Goal: Transaction & Acquisition: Purchase product/service

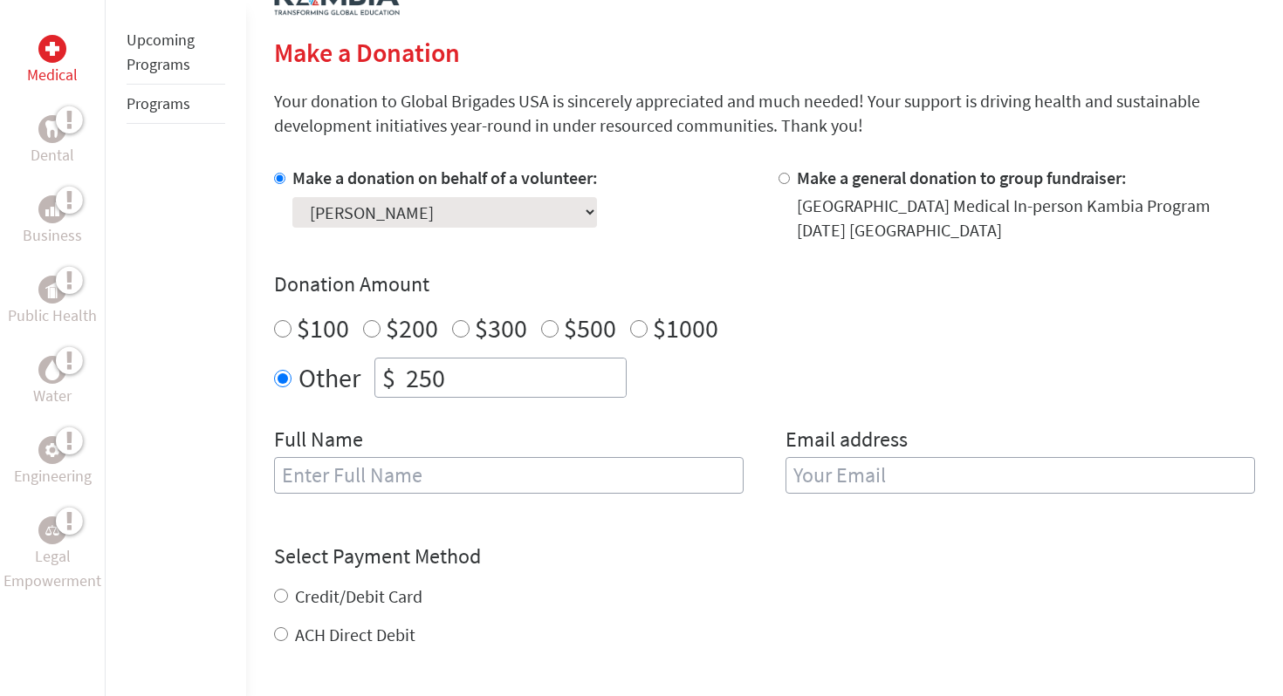
scroll to position [387, 0]
click at [439, 486] on input "text" at bounding box center [509, 474] width 470 height 37
click at [345, 471] on input "[PERSON_NAME]" at bounding box center [509, 474] width 470 height 37
type input "Sophia Geneblazo Zisterer"
click at [911, 475] on input "email" at bounding box center [1020, 474] width 470 height 37
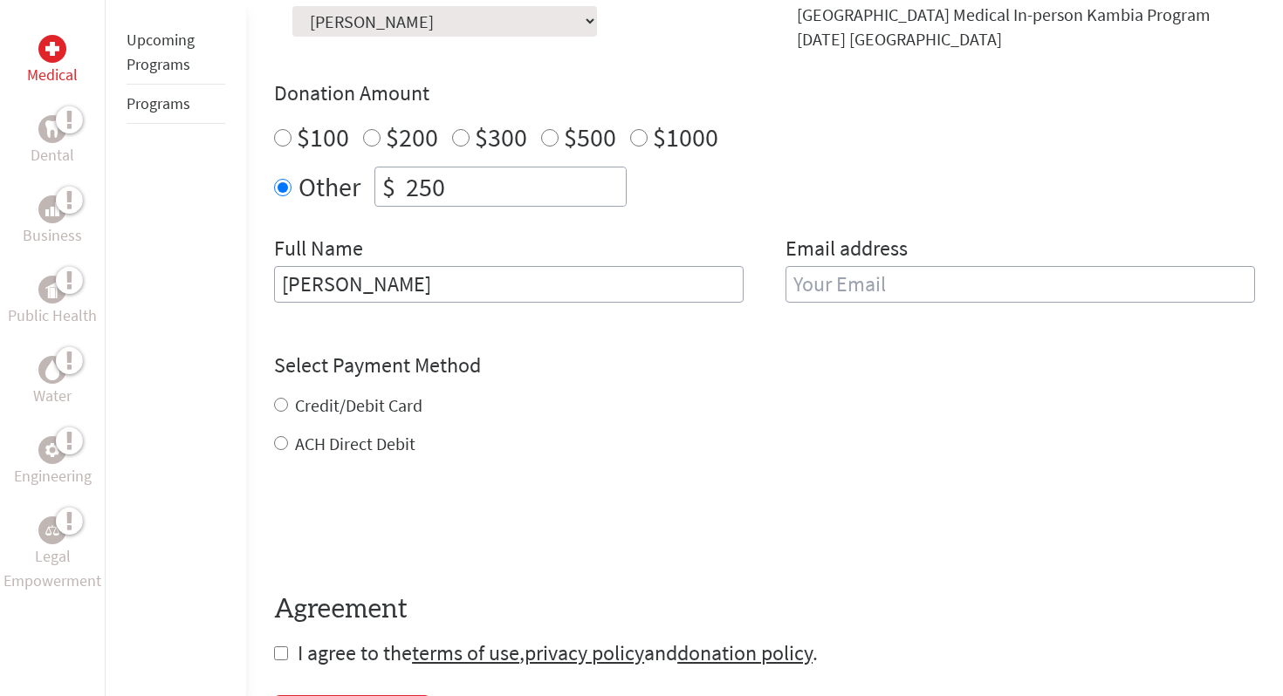
scroll to position [581, 0]
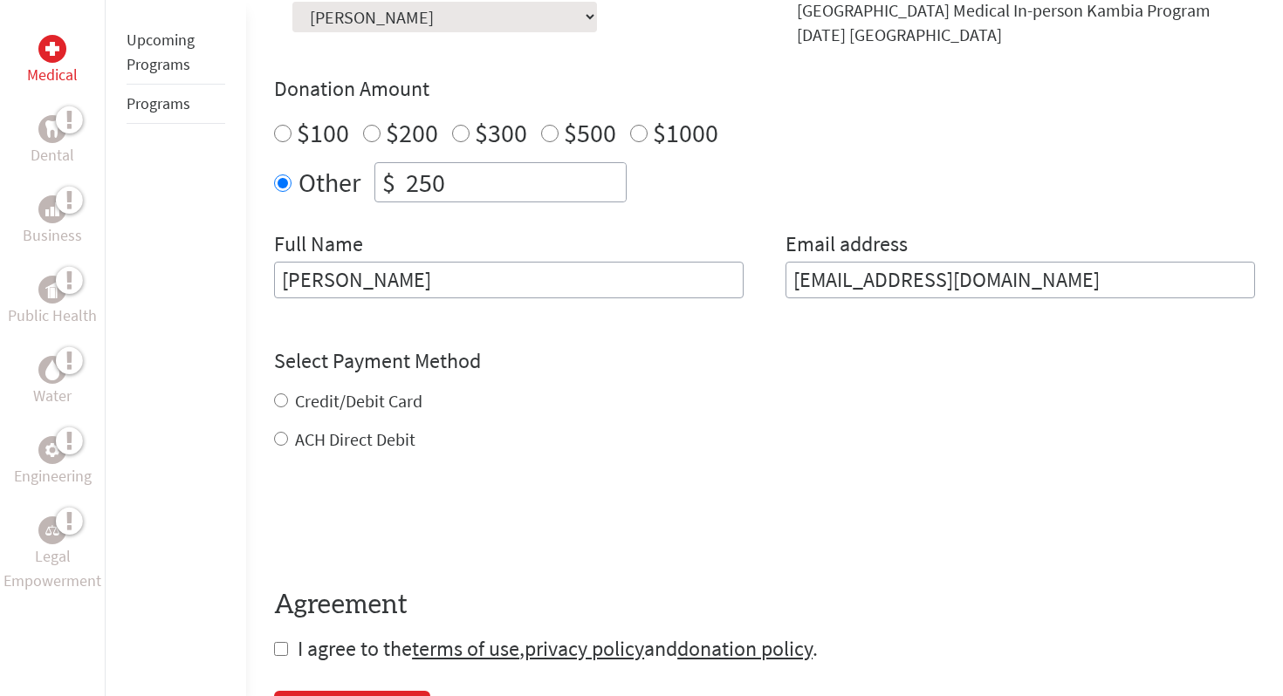
drag, startPoint x: 1024, startPoint y: 285, endPoint x: 675, endPoint y: 282, distance: 348.2
click at [675, 282] on div "Full Name Sophia Geneblazo Zisterer Email address zsopharr14@gmail.com" at bounding box center [764, 274] width 981 height 89
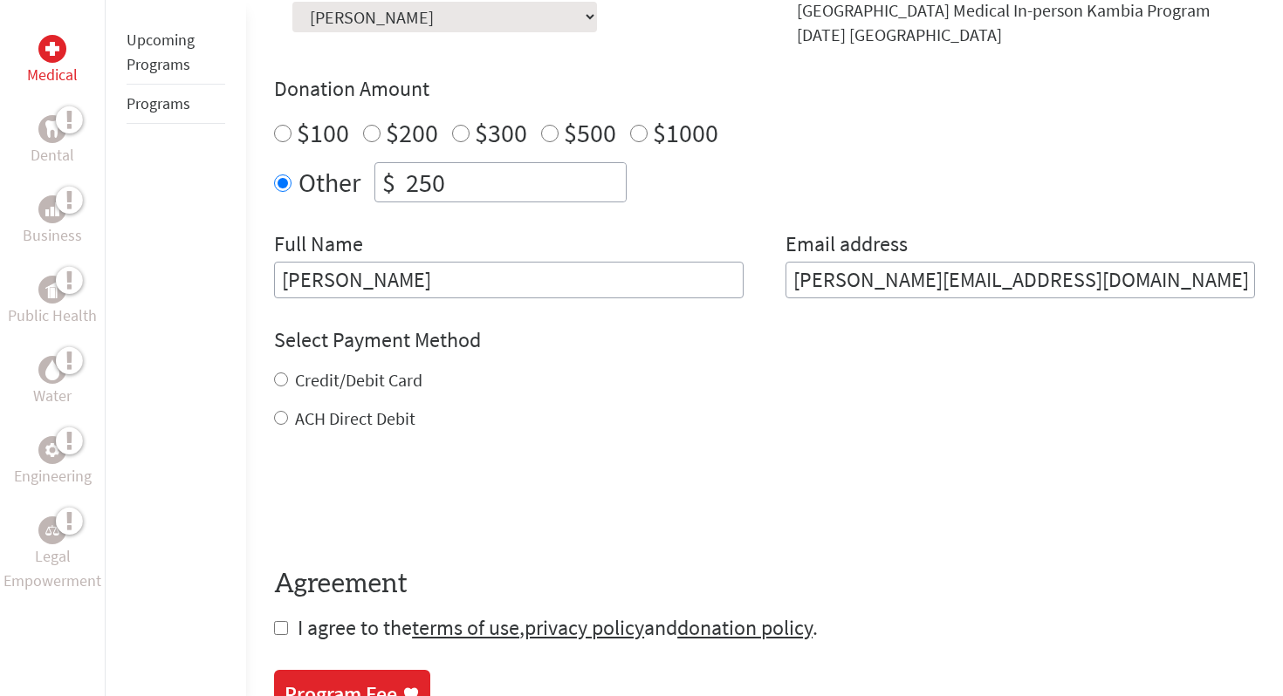
click at [887, 317] on form "Make a donation on behalf of a volunteer: Select a volunteer... Adison Dyksterh…" at bounding box center [764, 306] width 981 height 672
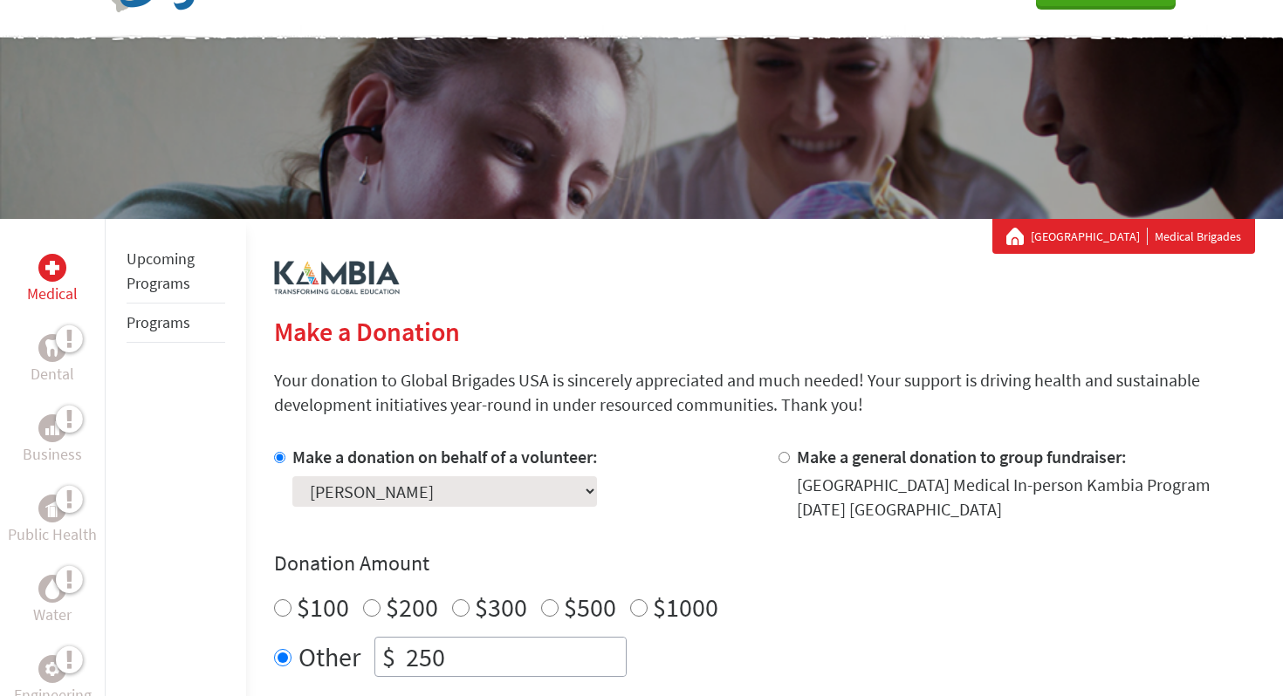
scroll to position [508, 0]
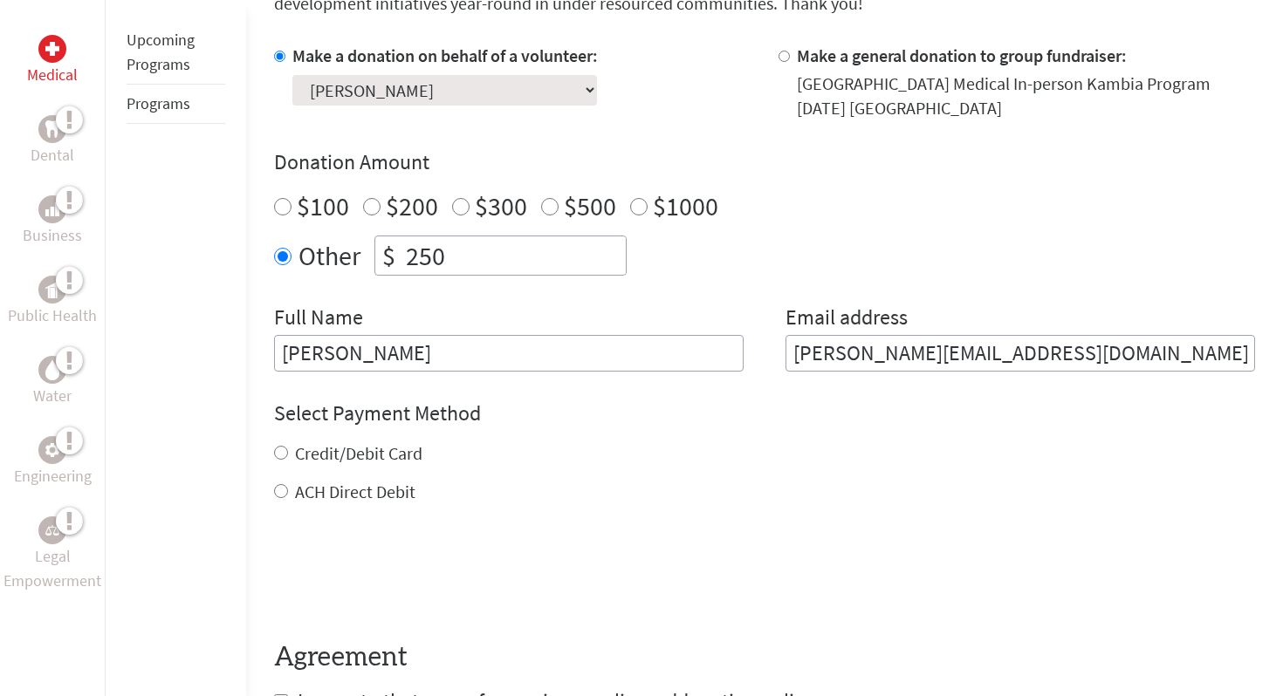
drag, startPoint x: 1034, startPoint y: 355, endPoint x: 589, endPoint y: 360, distance: 445.1
click at [589, 360] on div "Full Name Sophia Geneblazo Zisterer Email address sophia.zisterer@valpo.edu" at bounding box center [764, 338] width 981 height 68
type input "zsopharr14@gmail.com"
click at [315, 457] on label "Credit/Debit Card" at bounding box center [358, 453] width 127 height 22
click at [288, 457] on input "Credit/Debit Card" at bounding box center [281, 453] width 14 height 14
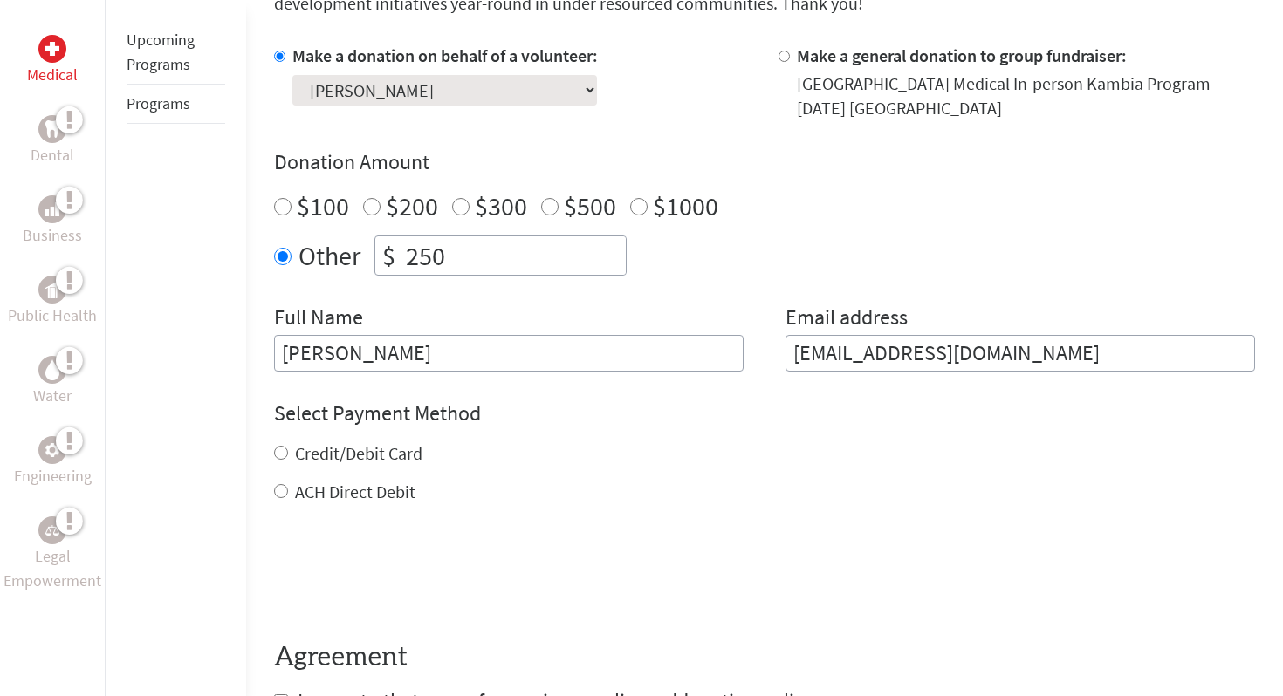
radio input "true"
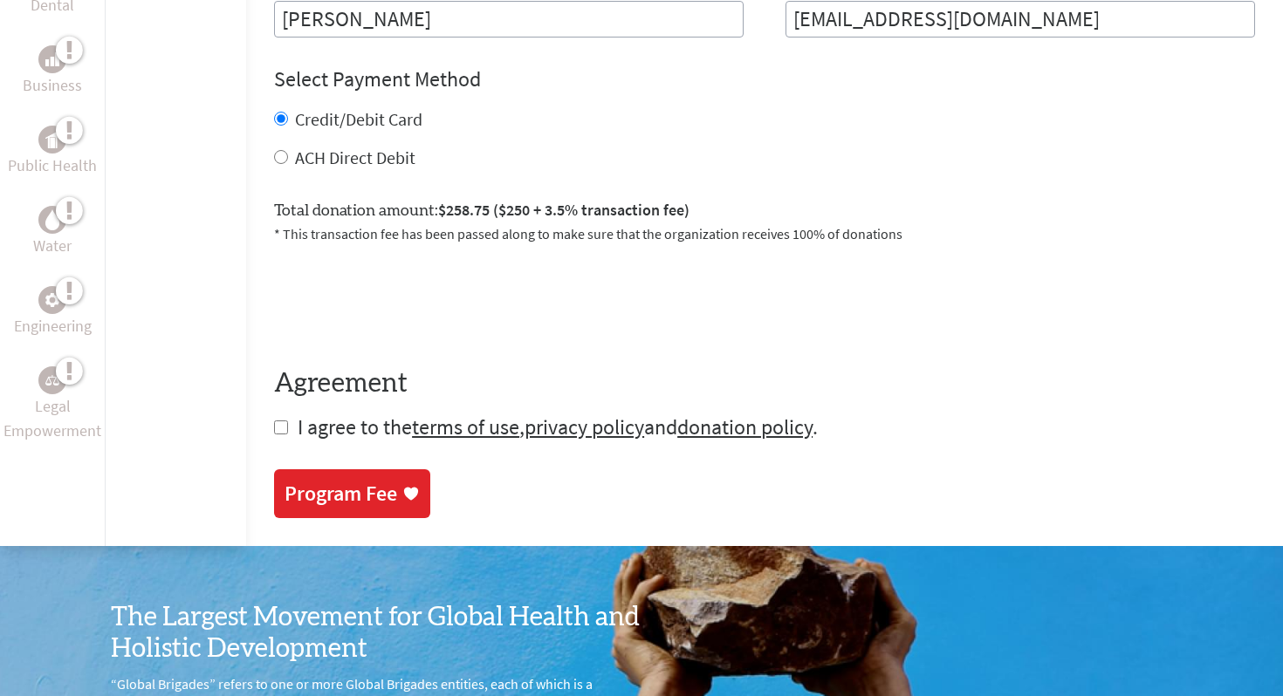
scroll to position [843, 0]
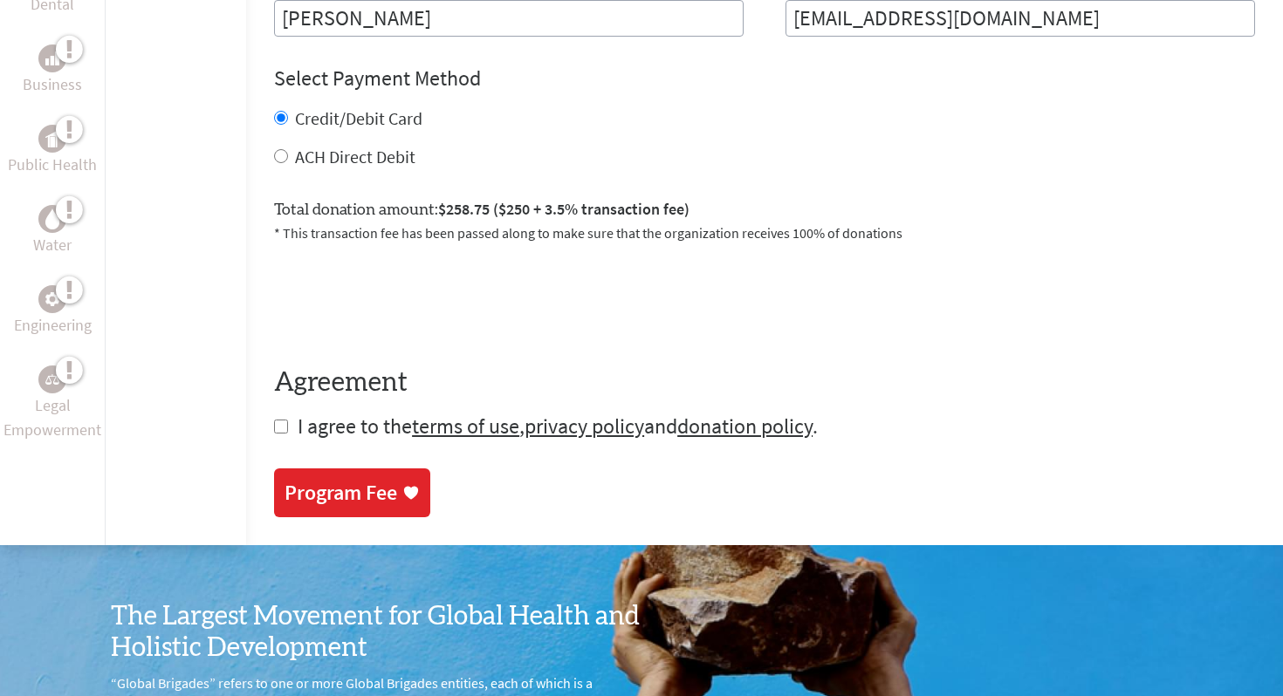
click at [278, 424] on input "checkbox" at bounding box center [281, 427] width 14 height 14
checkbox input "true"
click at [336, 488] on div "Program Fee" at bounding box center [341, 495] width 113 height 28
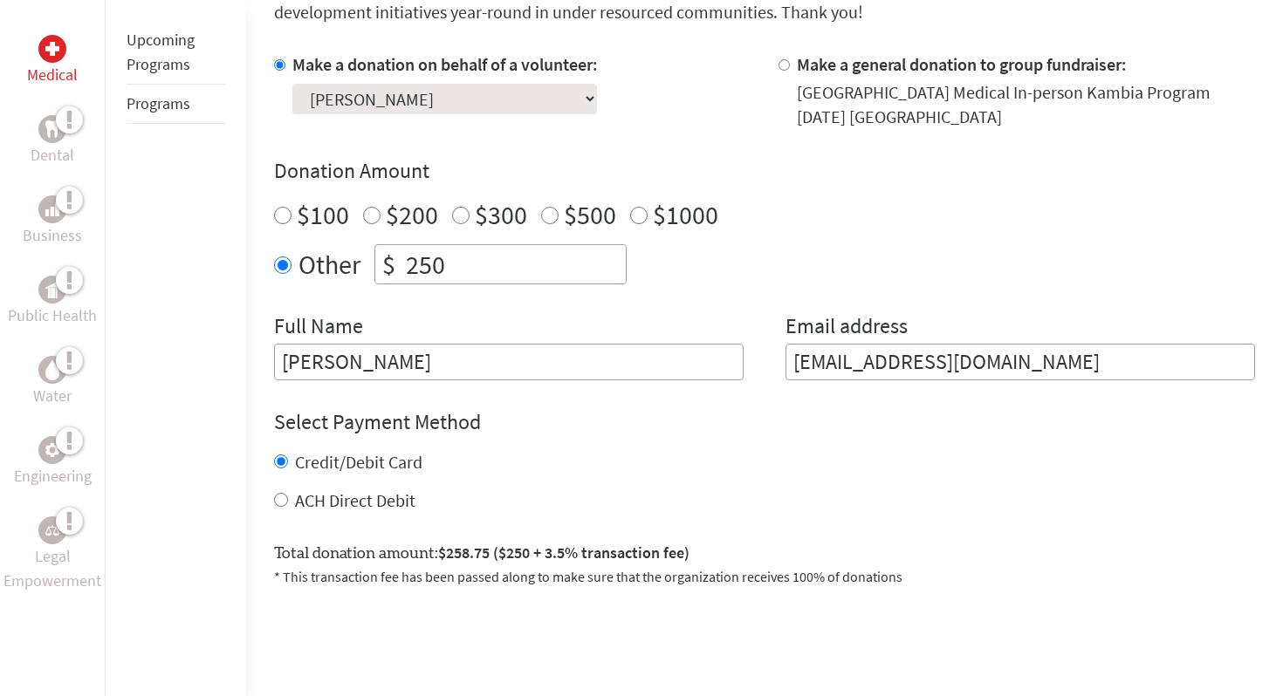
scroll to position [557, 0]
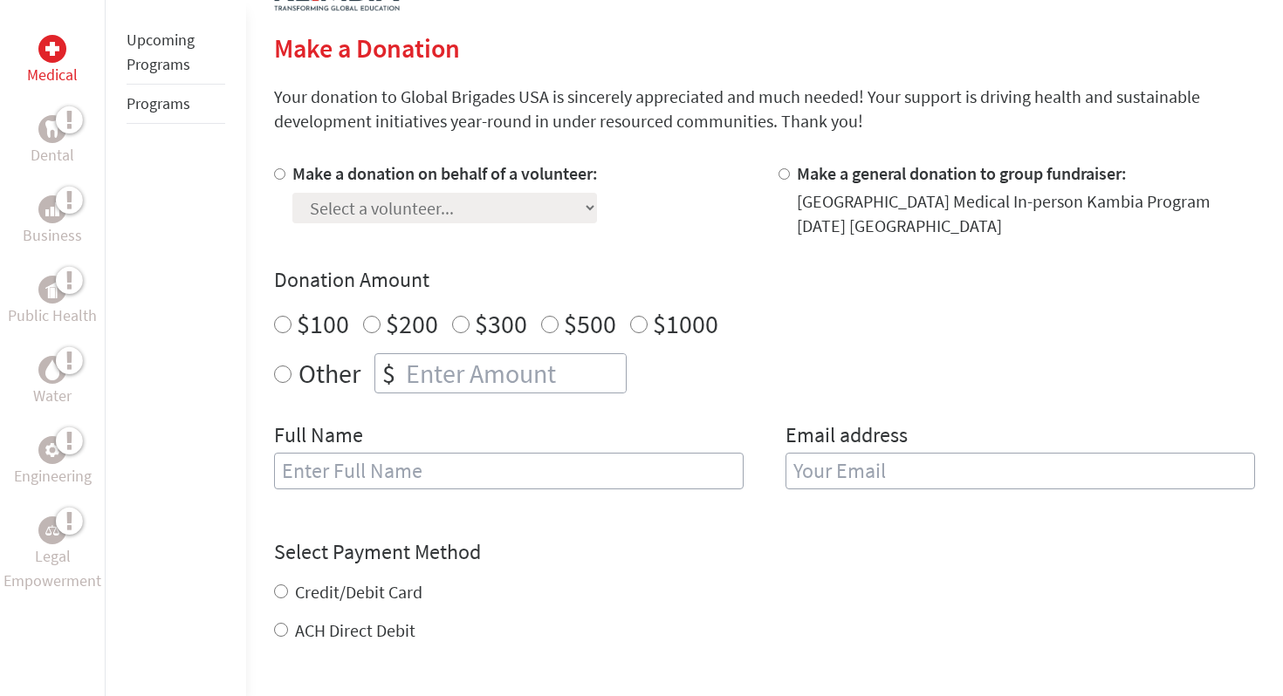
scroll to position [392, 0]
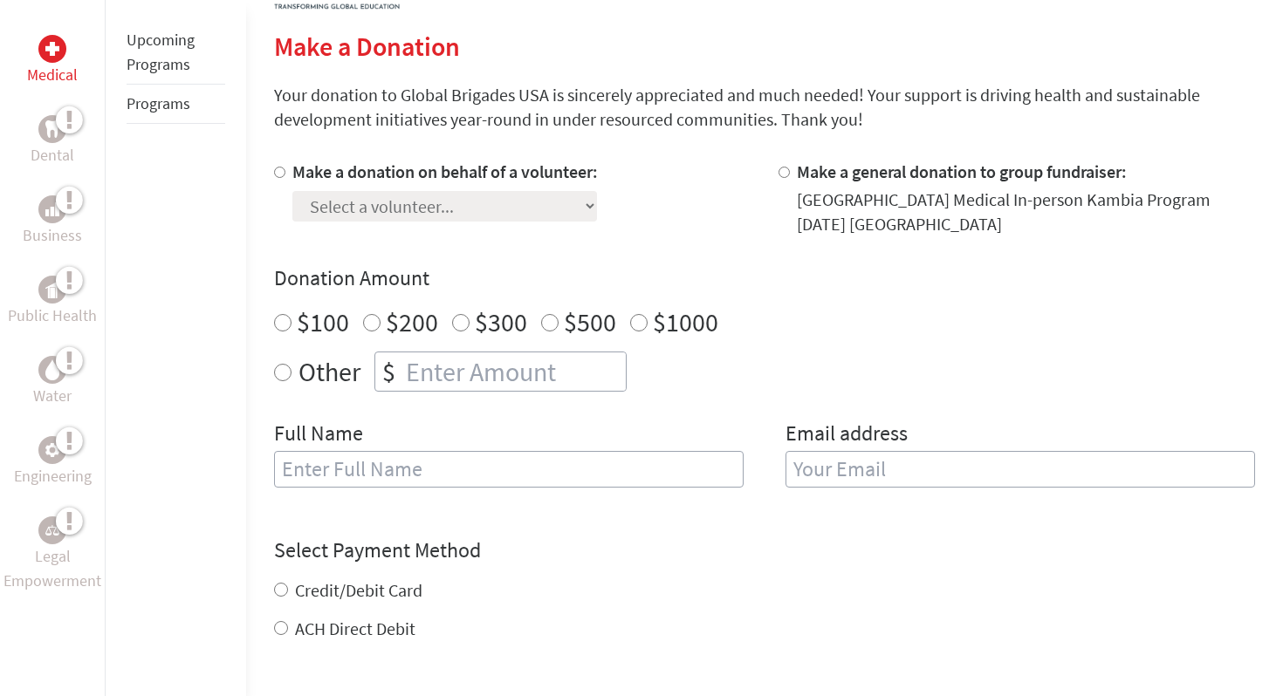
click at [285, 168] on div at bounding box center [283, 198] width 18 height 77
click at [280, 173] on input "Make a donation on behalf of a volunteer:" at bounding box center [279, 172] width 11 height 11
radio input "true"
click at [317, 195] on select "Select a volunteer... [PERSON_NAME] [PERSON_NAME] [PERSON_NAME] [PERSON_NAME] […" at bounding box center [444, 206] width 305 height 31
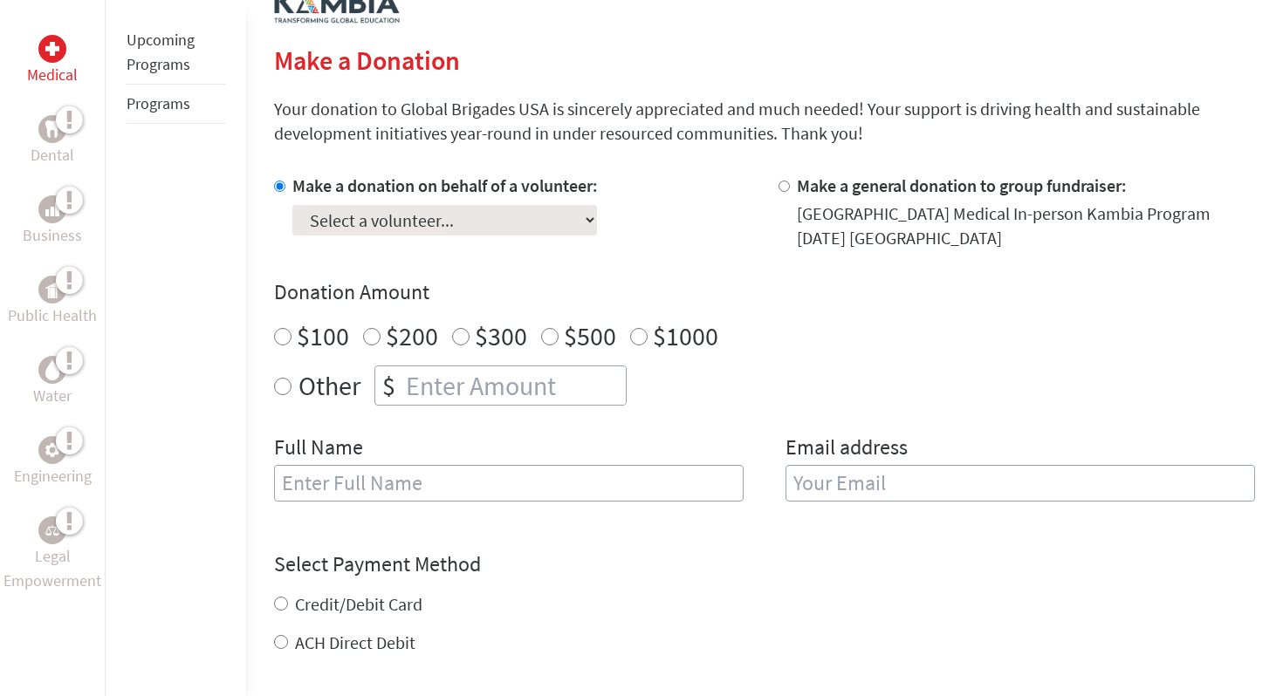
scroll to position [0, 0]
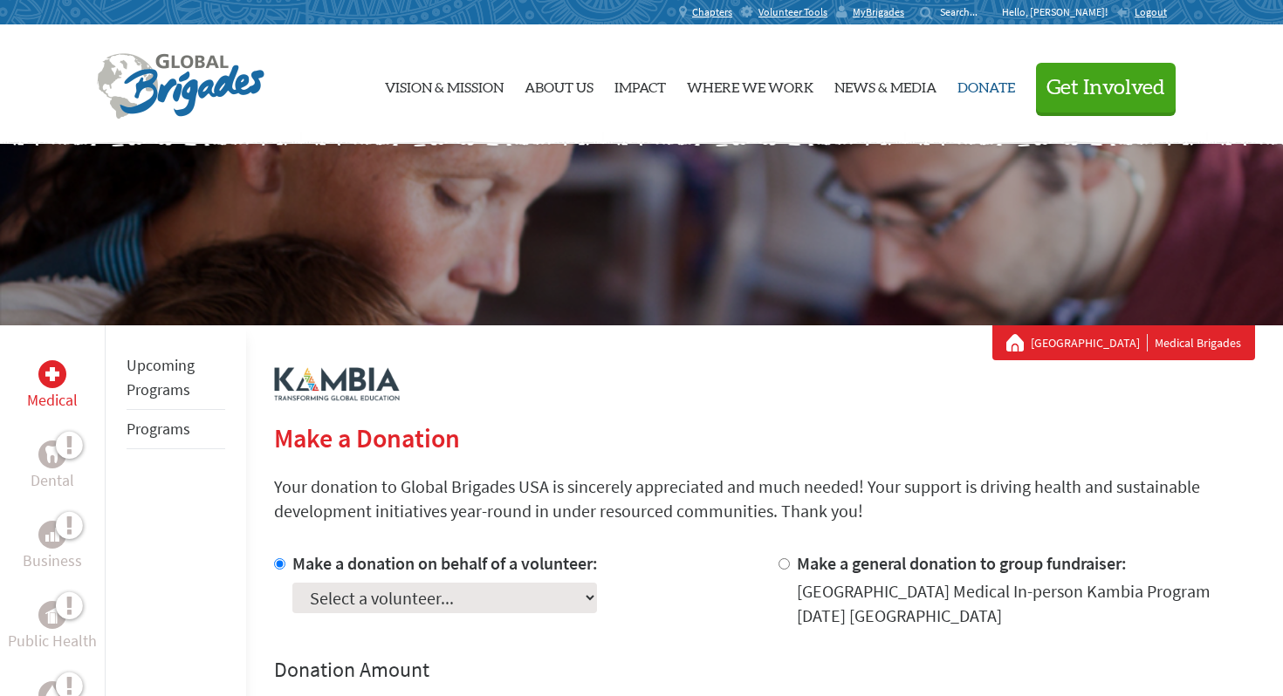
click at [1003, 87] on link "Donate" at bounding box center [986, 84] width 58 height 91
